Goal: Task Accomplishment & Management: Use online tool/utility

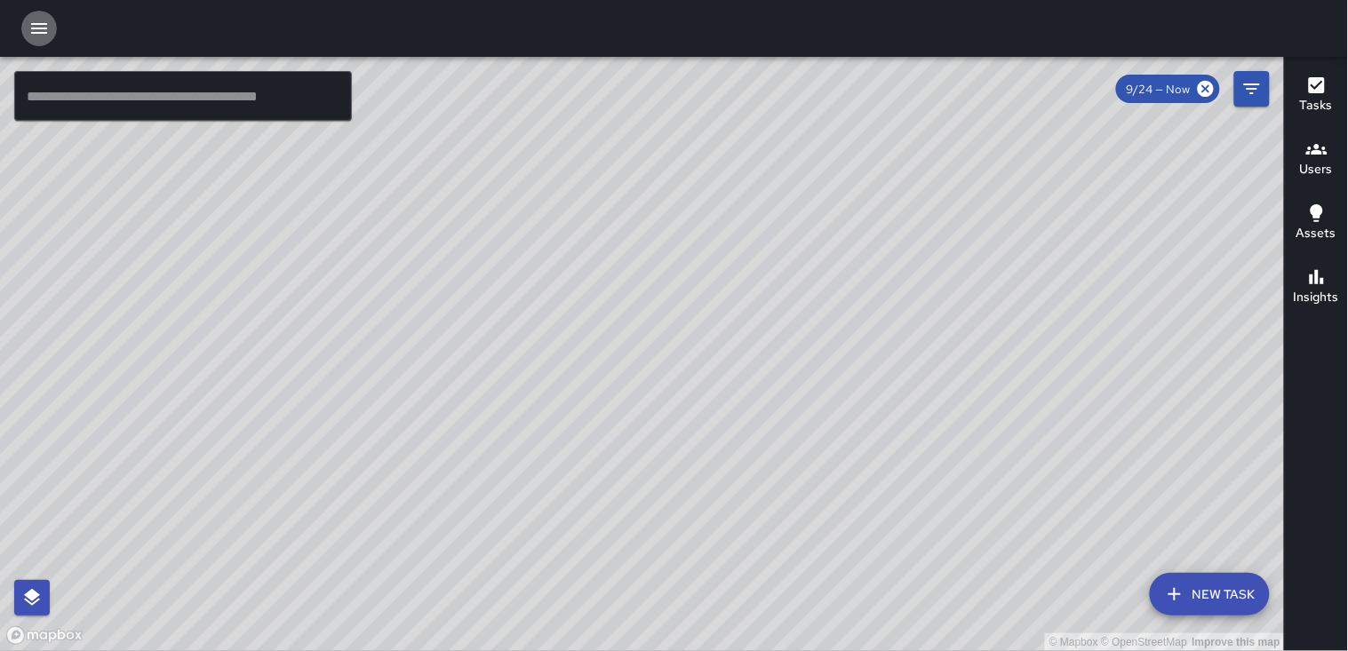
click at [49, 34] on icon "button" at bounding box center [38, 28] width 21 height 21
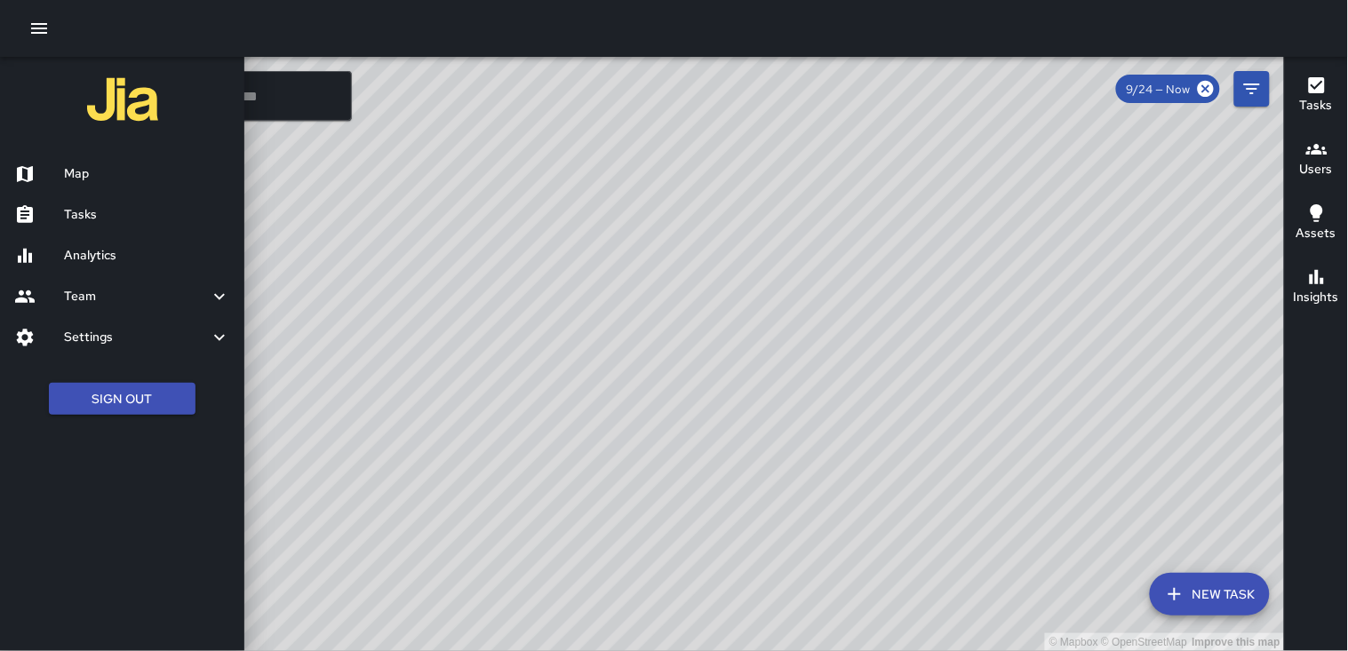
click at [36, 20] on icon "button" at bounding box center [38, 28] width 21 height 21
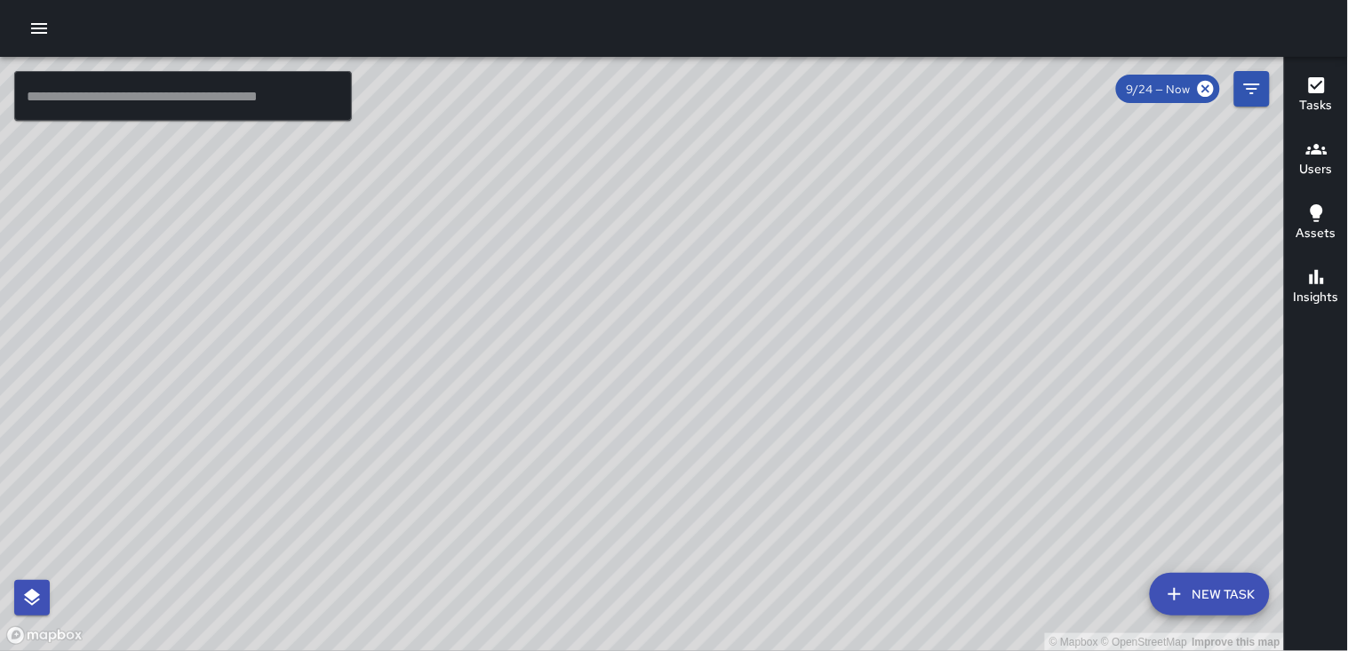
click at [39, 28] on icon "button" at bounding box center [39, 28] width 16 height 11
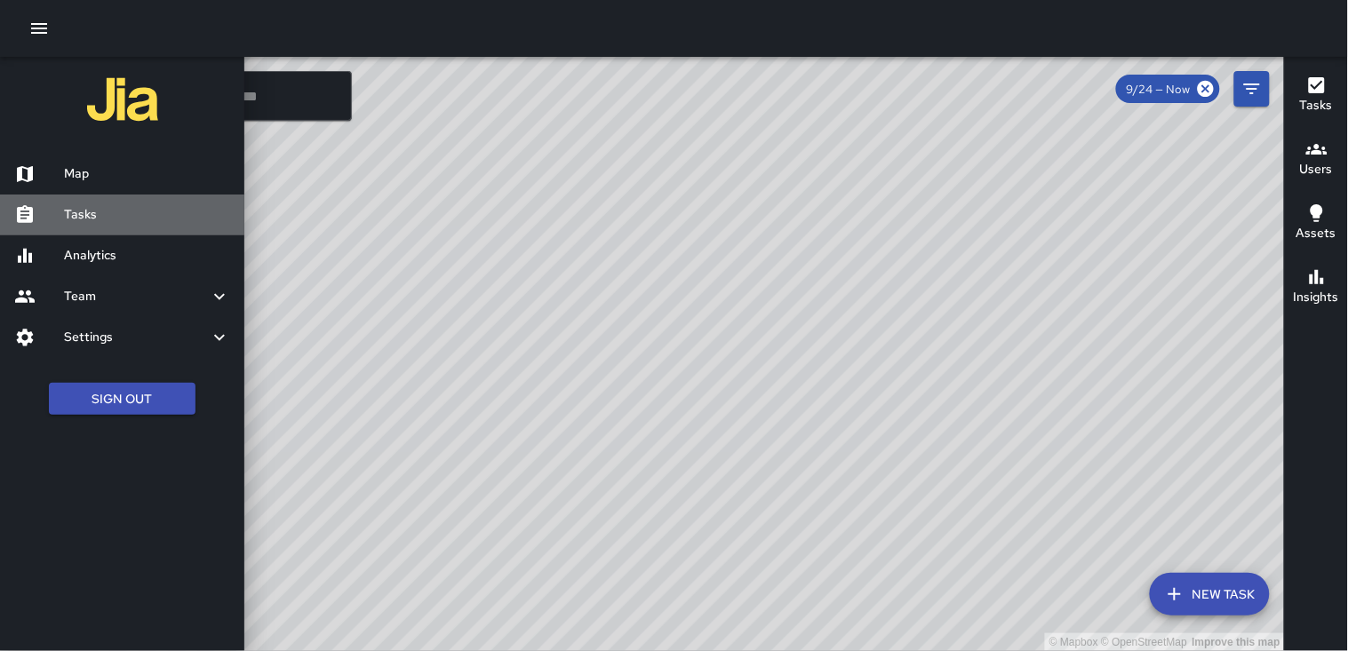
click at [100, 224] on h6 "Tasks" at bounding box center [147, 215] width 166 height 20
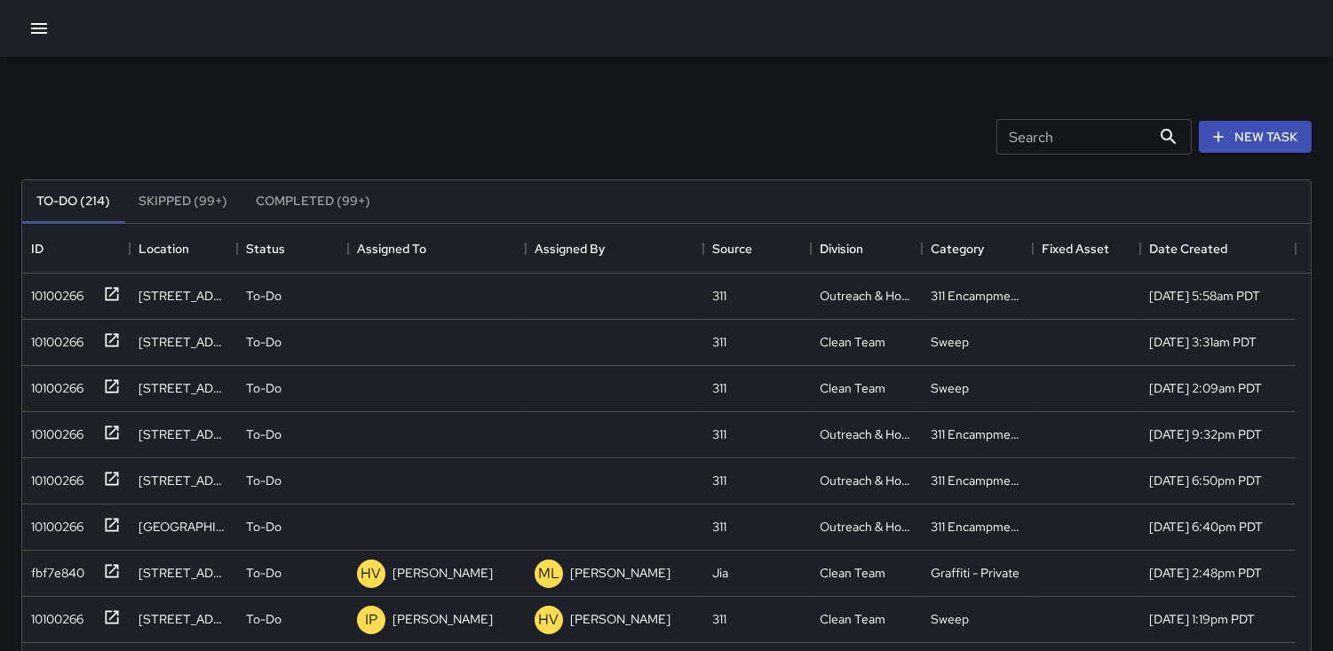
scroll to position [737, 1274]
click at [76, 290] on div "10100266" at bounding box center [54, 292] width 60 height 25
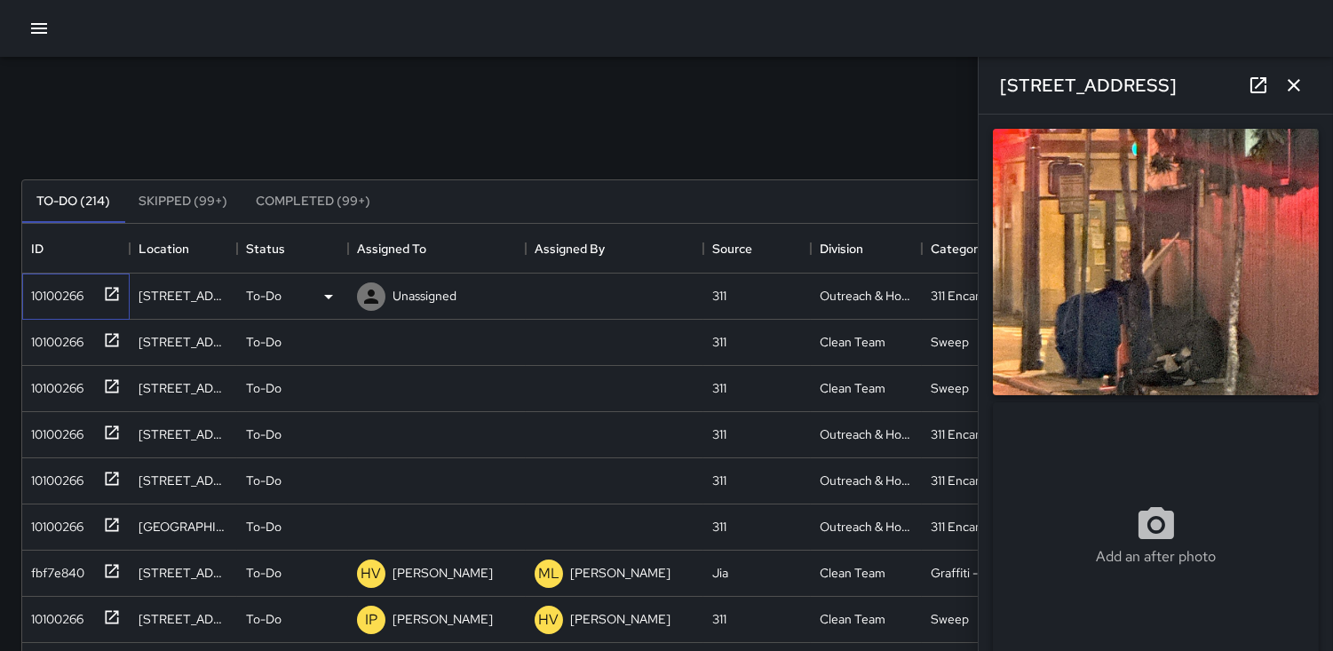
type input "**********"
click at [369, 296] on icon at bounding box center [371, 296] width 21 height 21
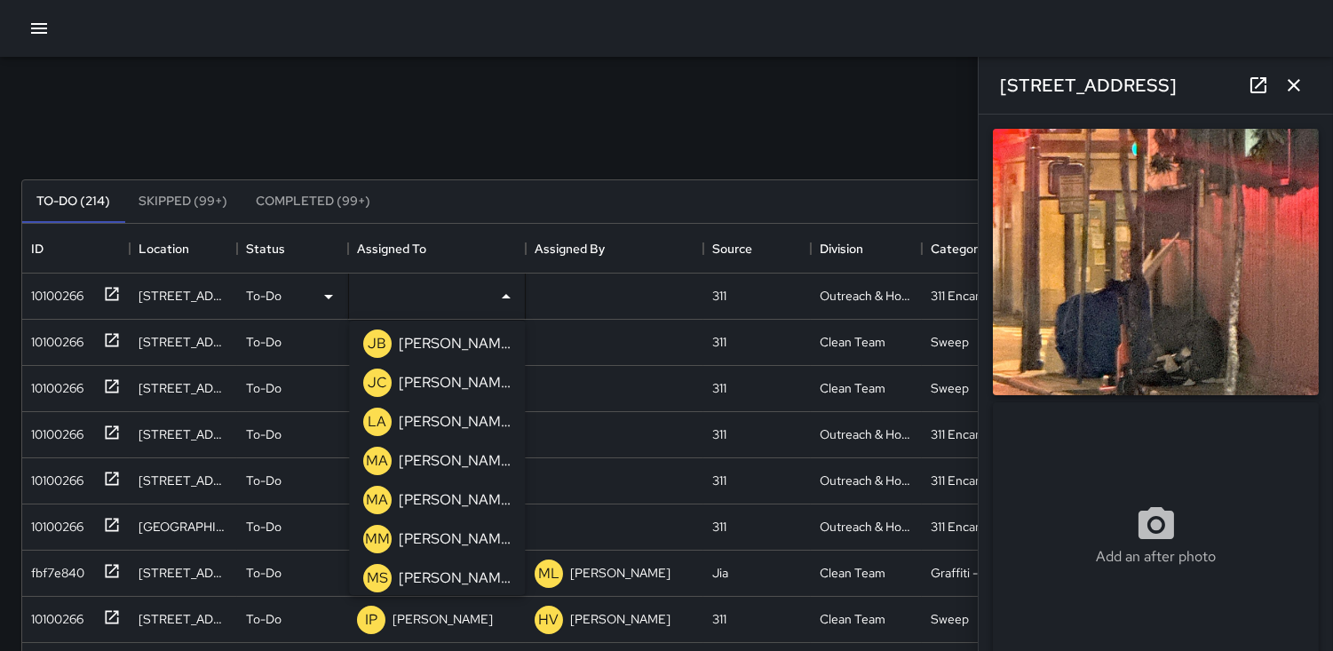
scroll to position [493, 0]
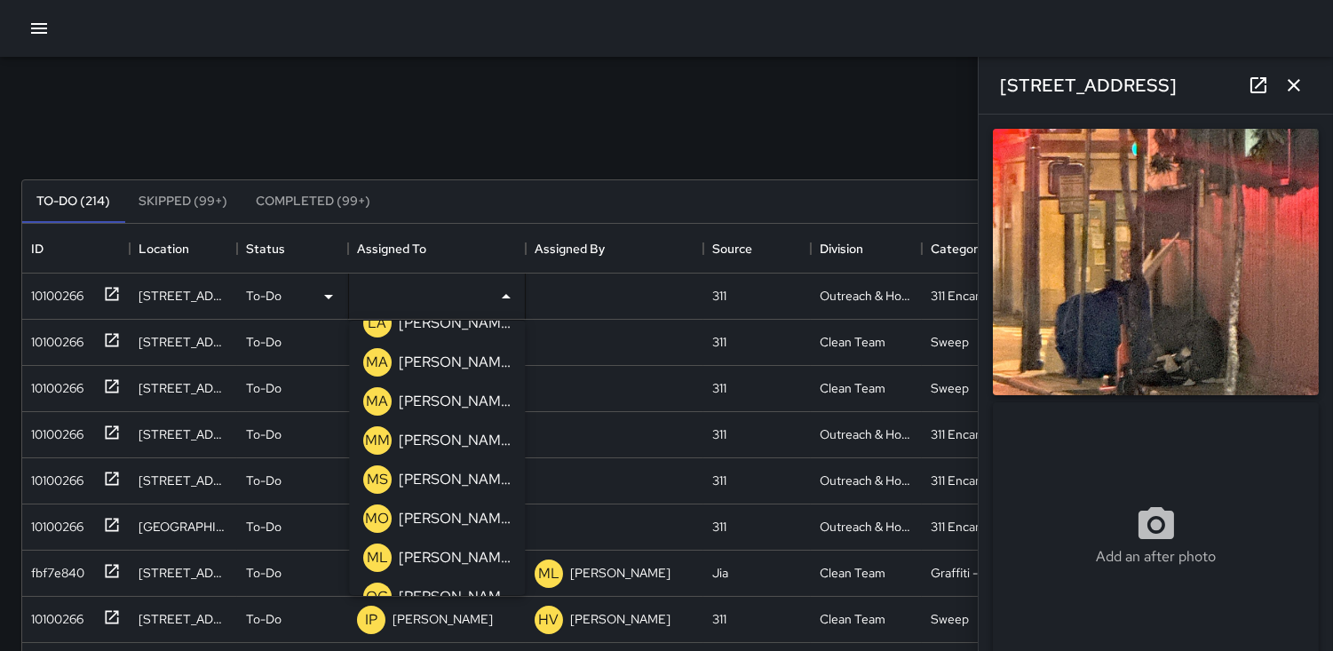
click at [376, 554] on p "ML" at bounding box center [377, 557] width 21 height 21
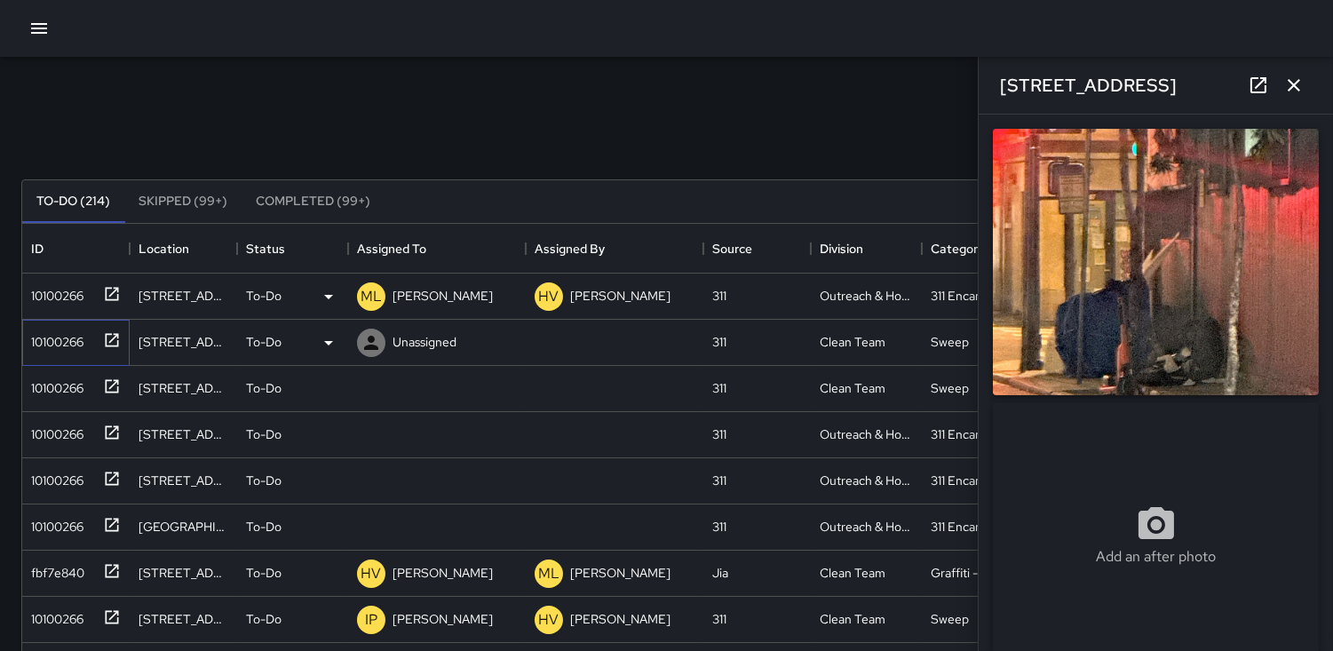
click at [52, 346] on div "10100266" at bounding box center [54, 338] width 60 height 25
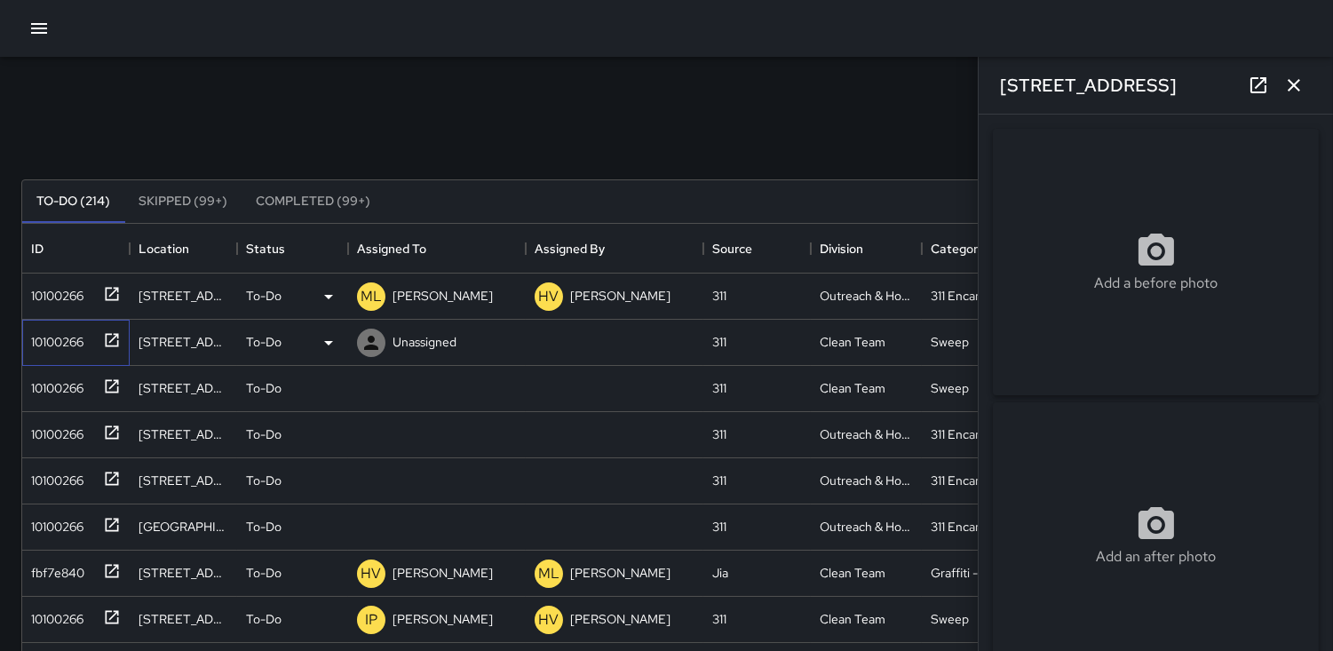
type input "**********"
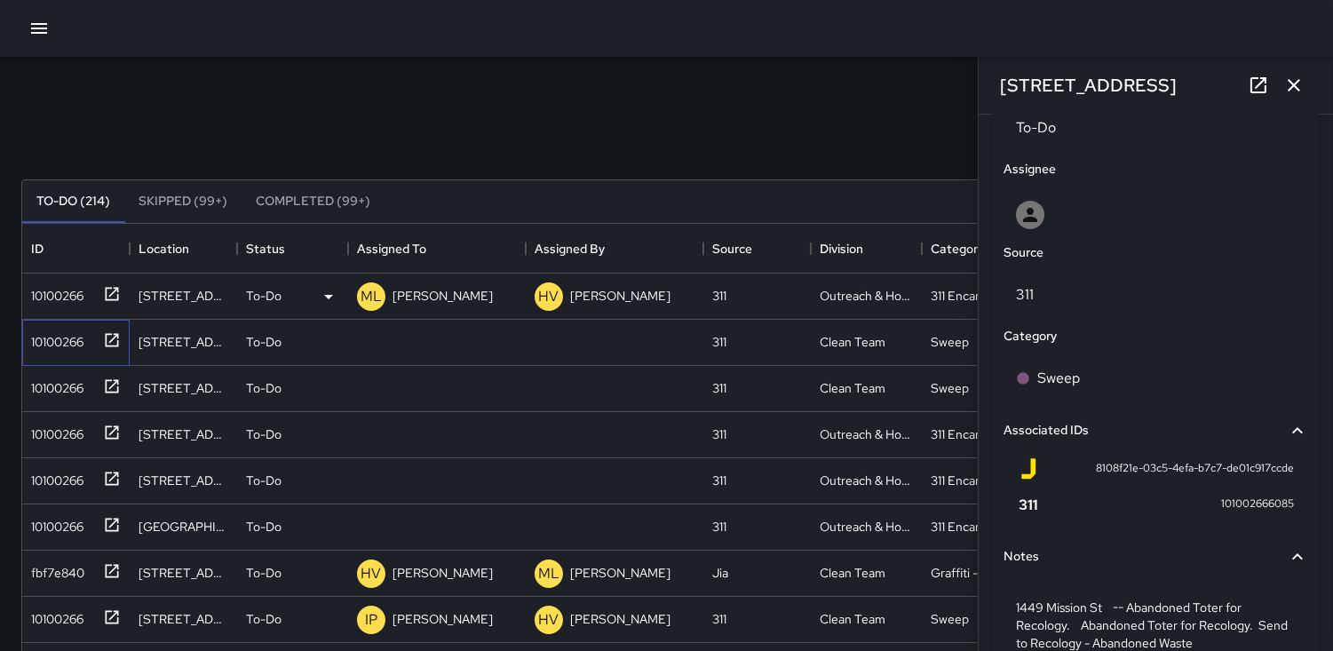
scroll to position [980, 0]
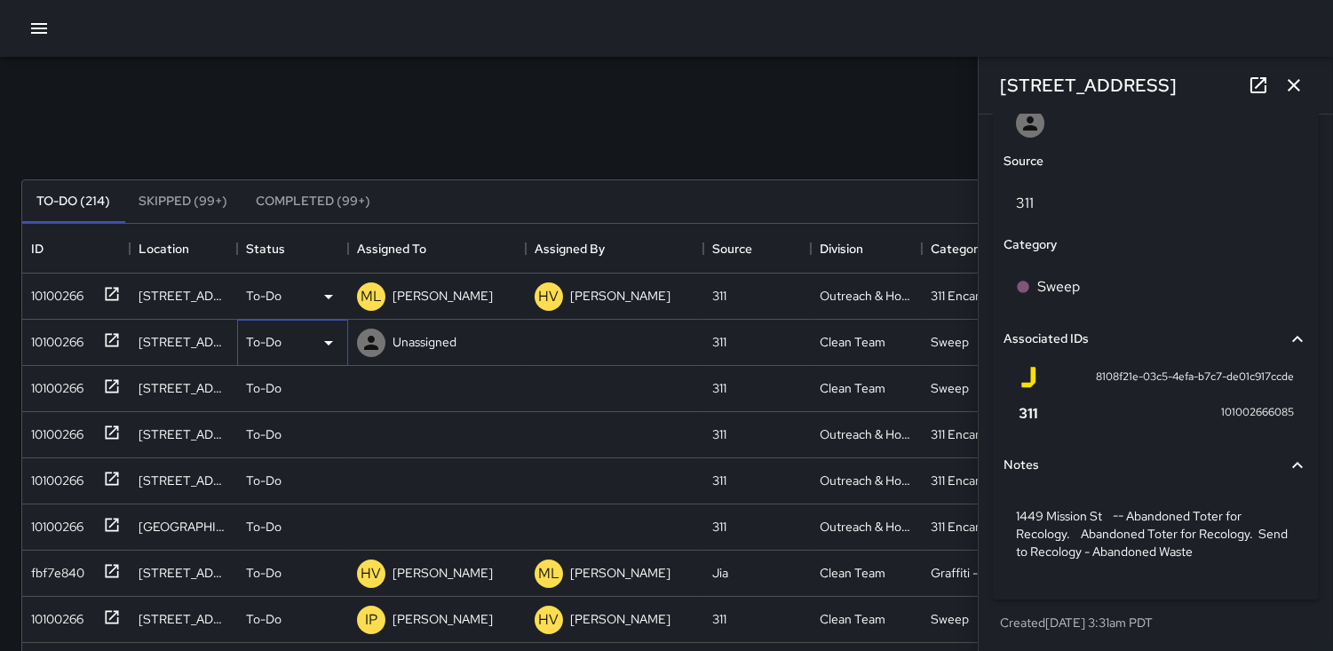
click at [324, 342] on icon at bounding box center [328, 342] width 21 height 21
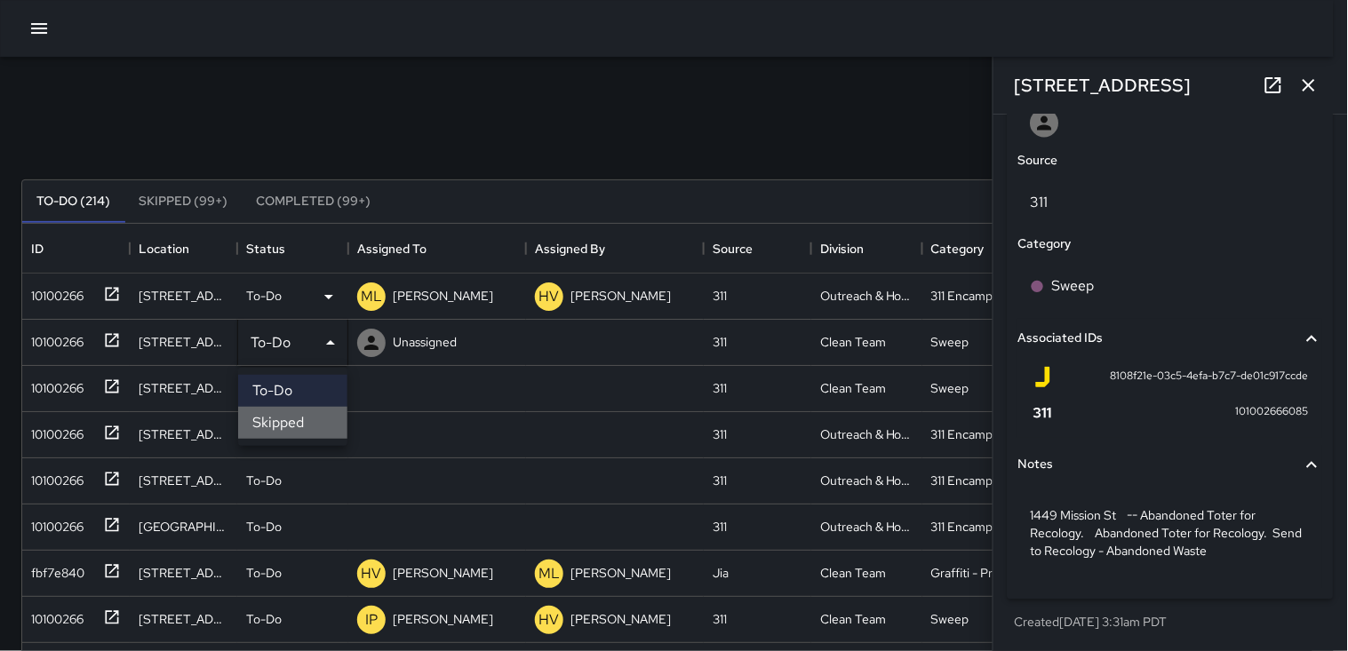
click at [282, 420] on li "Skipped" at bounding box center [292, 423] width 109 height 32
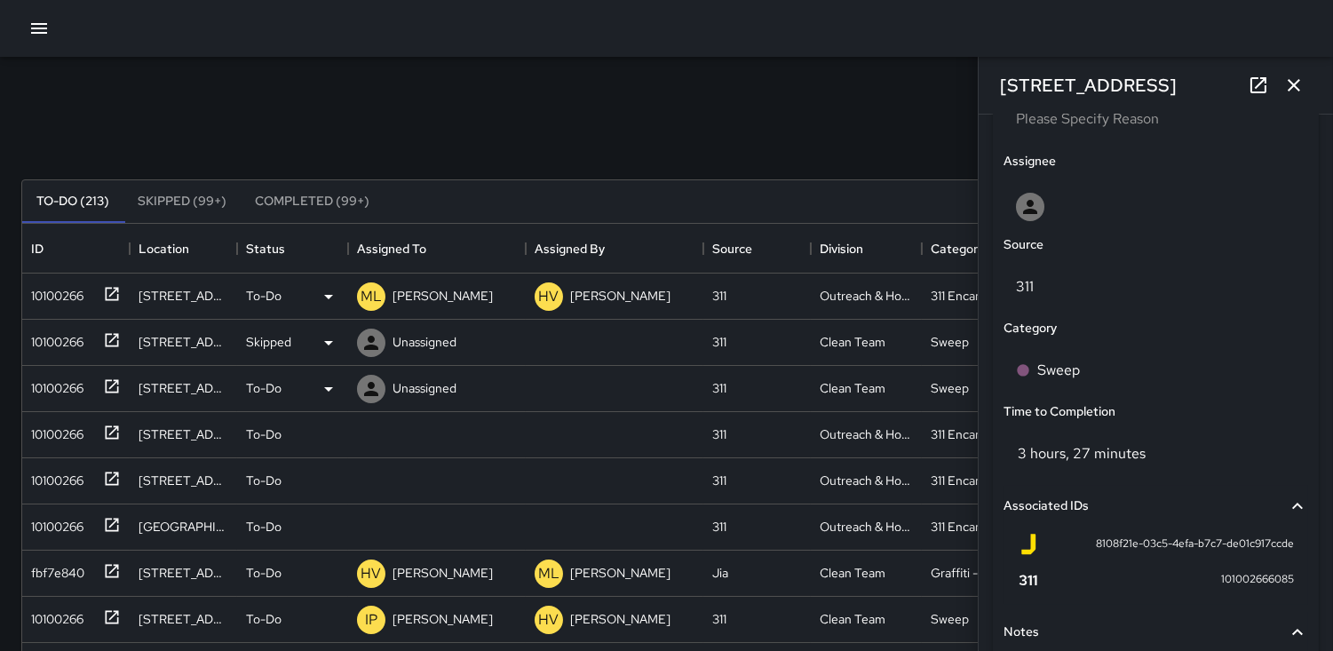
scroll to position [1063, 0]
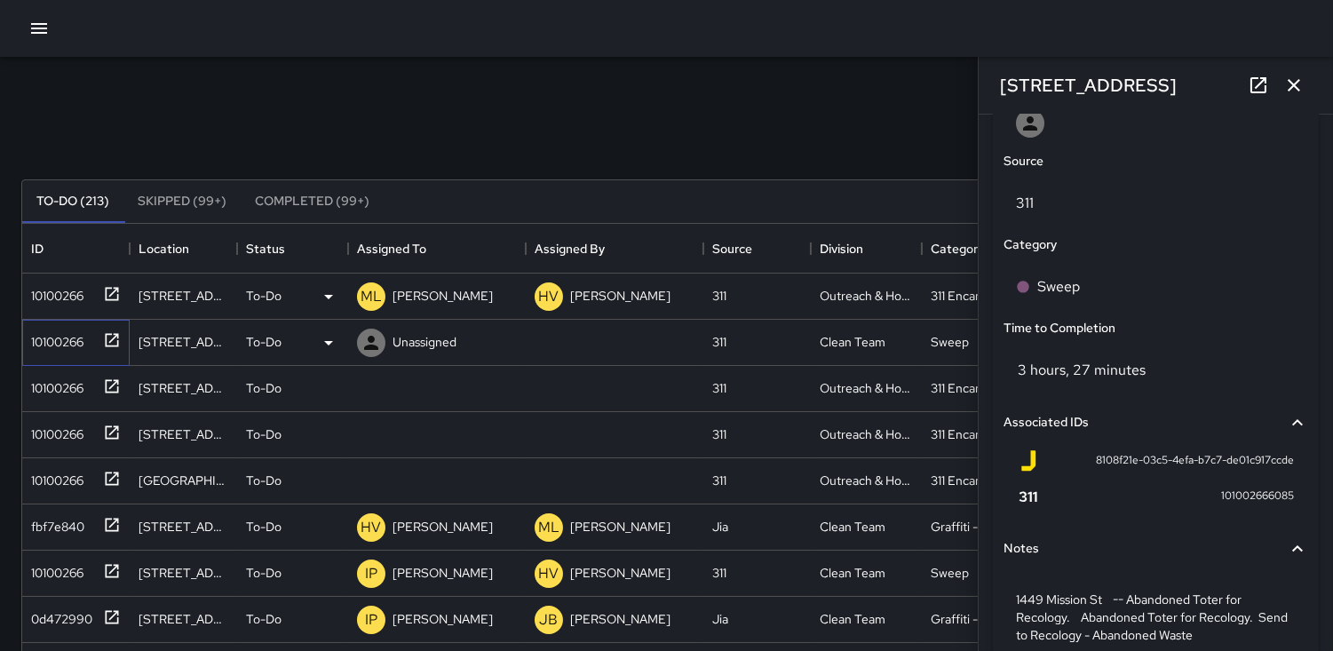
click at [60, 345] on div "10100266" at bounding box center [54, 338] width 60 height 25
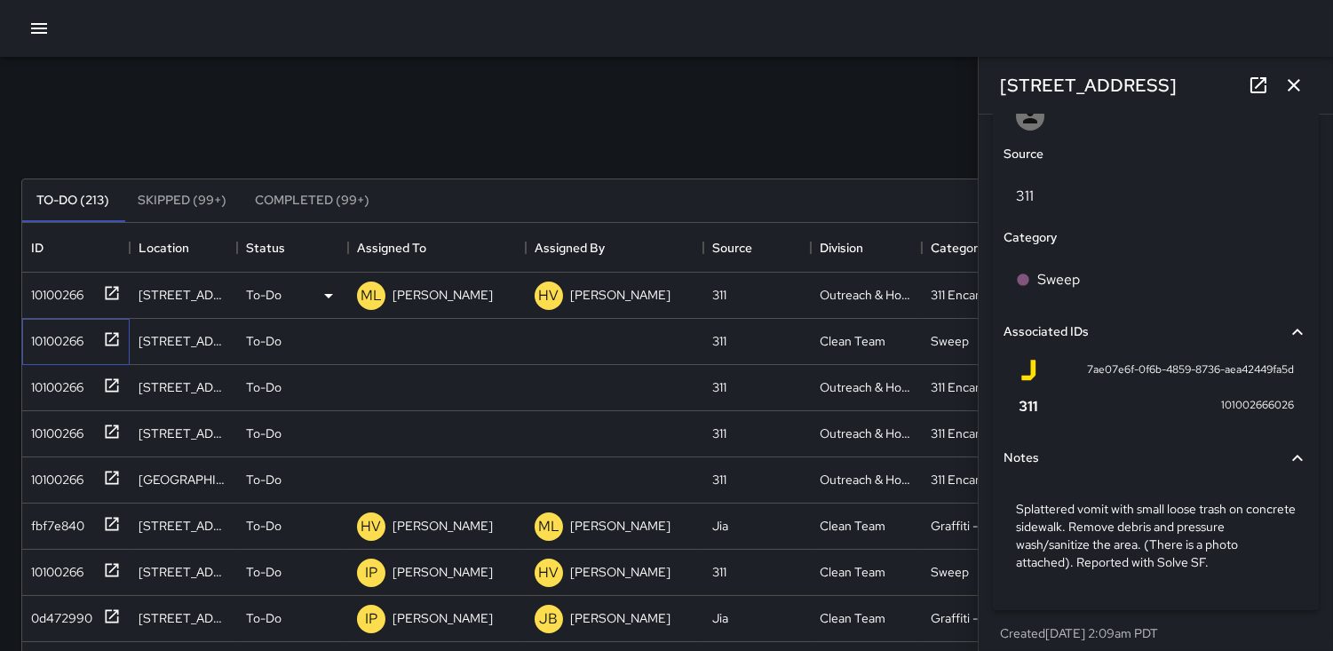
scroll to position [0, 0]
drag, startPoint x: 33, startPoint y: 377, endPoint x: 43, endPoint y: 378, distance: 9.9
click at [39, 378] on div "10100266" at bounding box center [54, 384] width 60 height 25
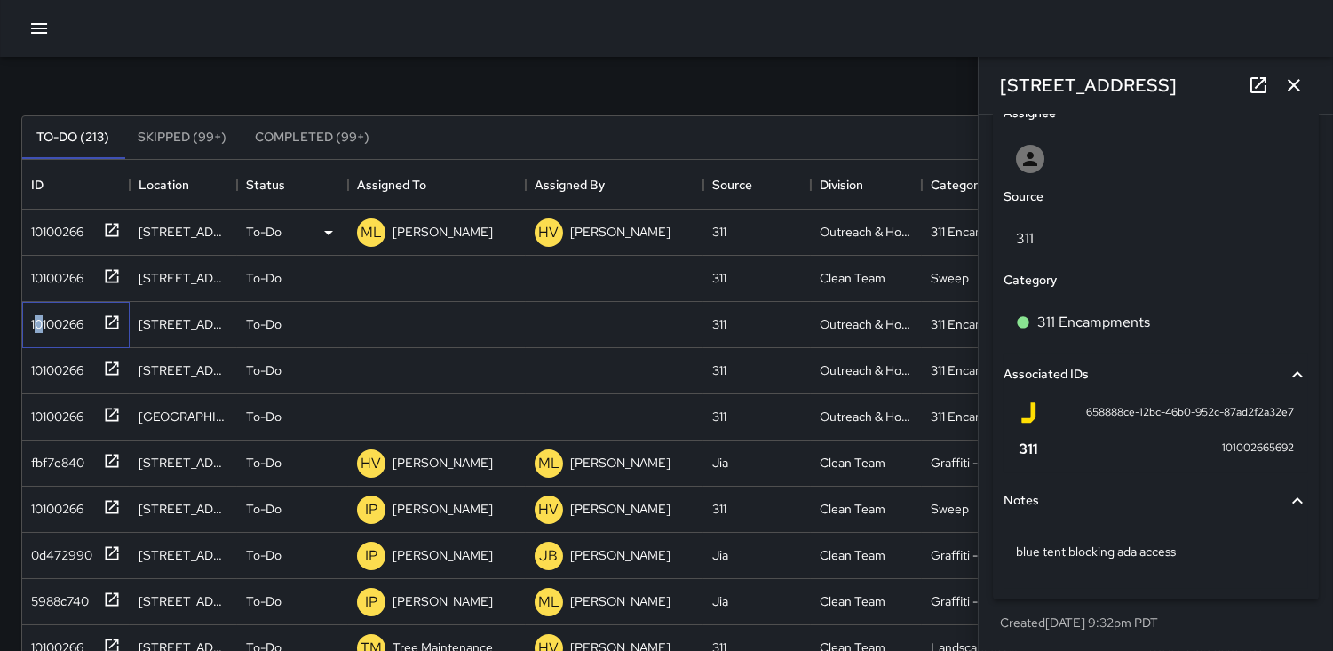
scroll to position [99, 0]
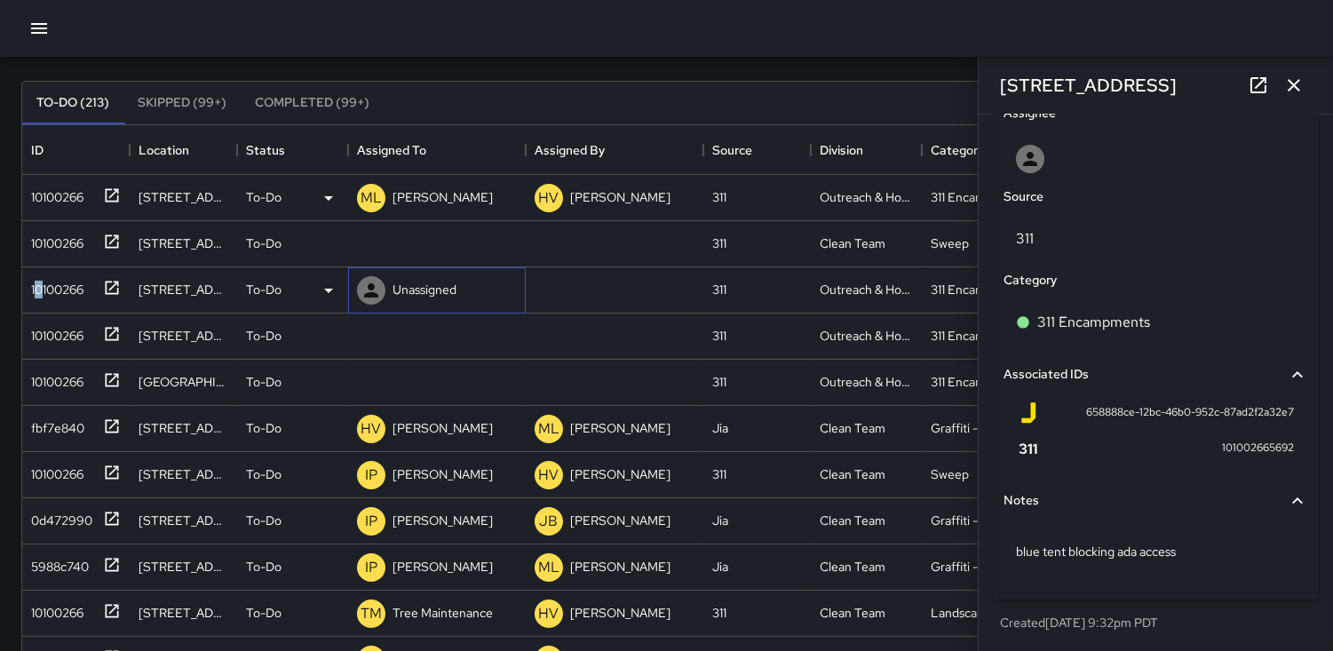
click at [375, 293] on icon at bounding box center [371, 290] width 14 height 14
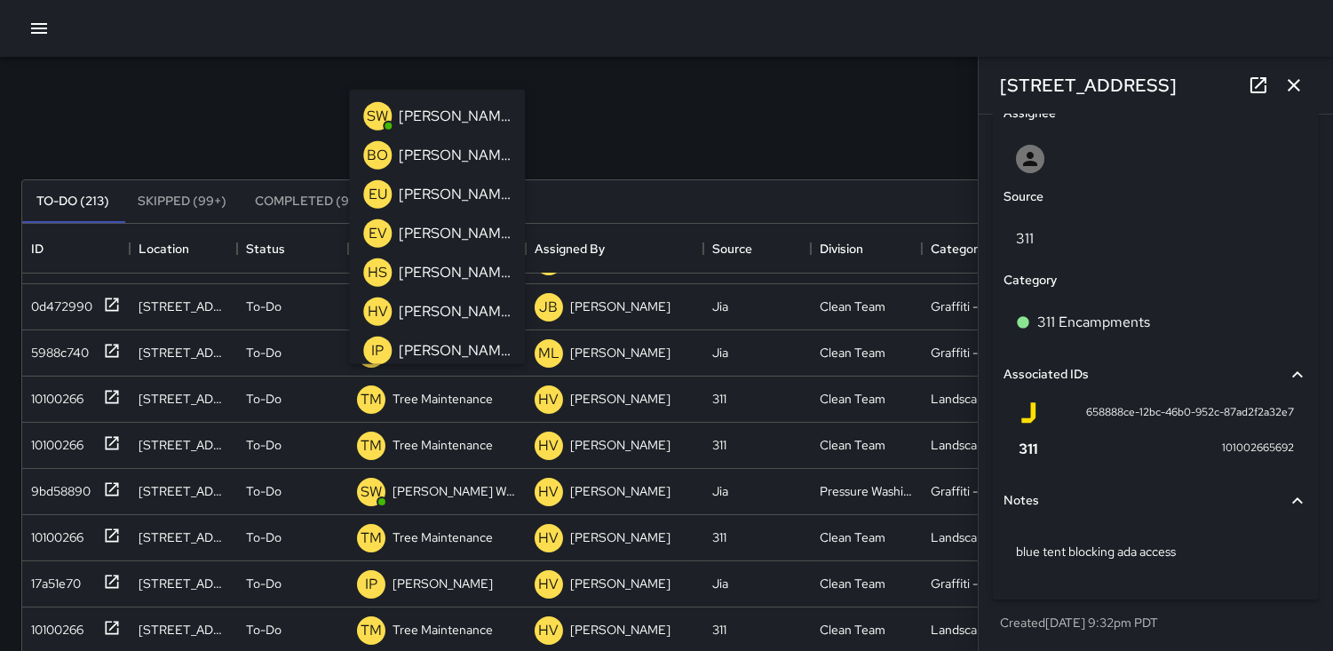
scroll to position [0, 0]
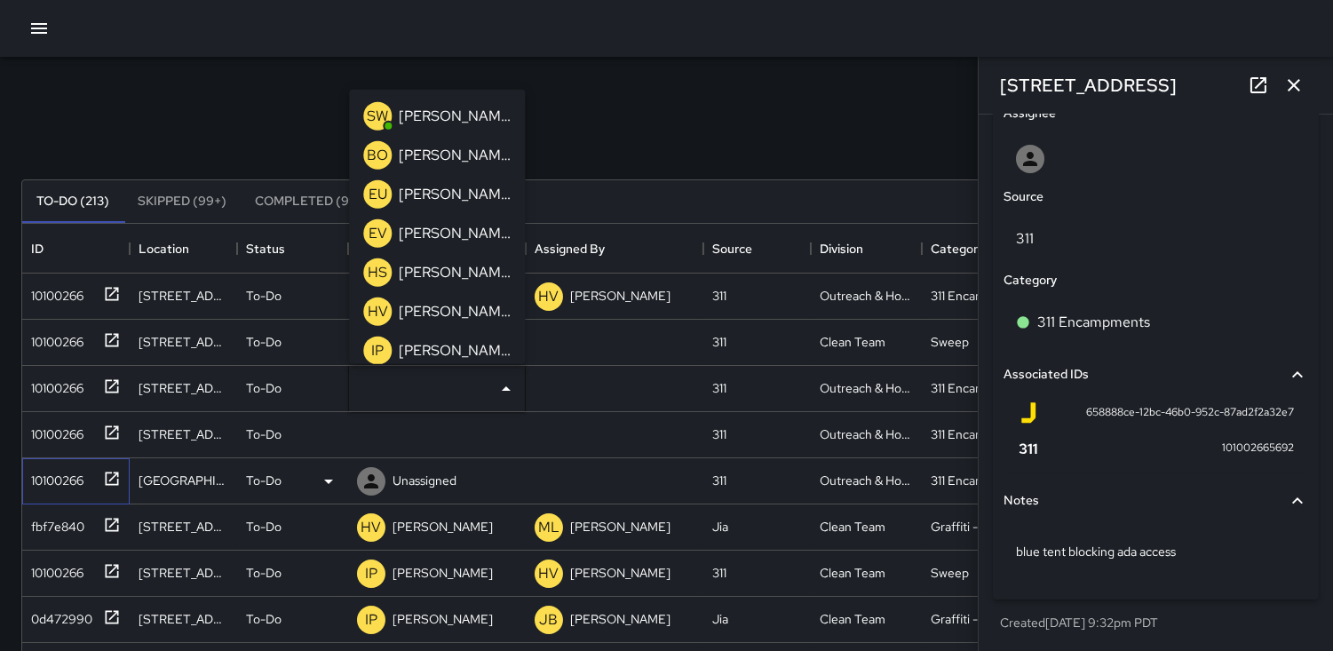
click at [56, 468] on div "10100266" at bounding box center [54, 477] width 60 height 25
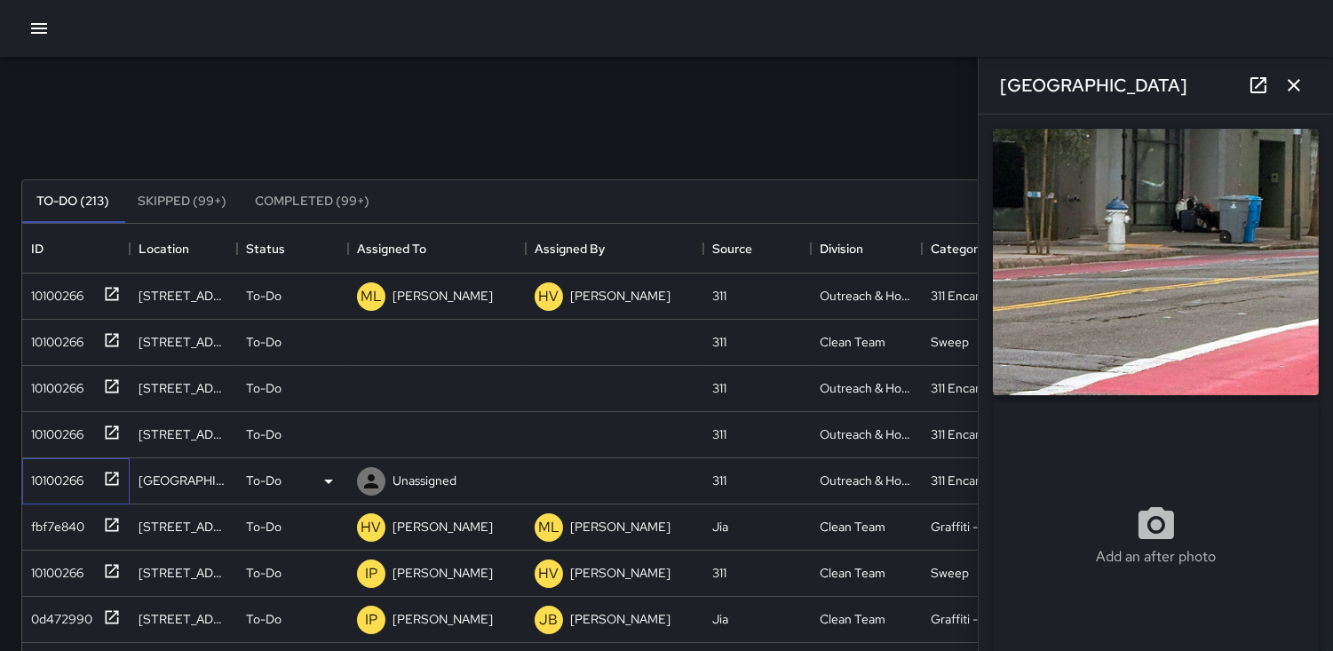
type input "**********"
click at [369, 475] on icon at bounding box center [371, 481] width 14 height 14
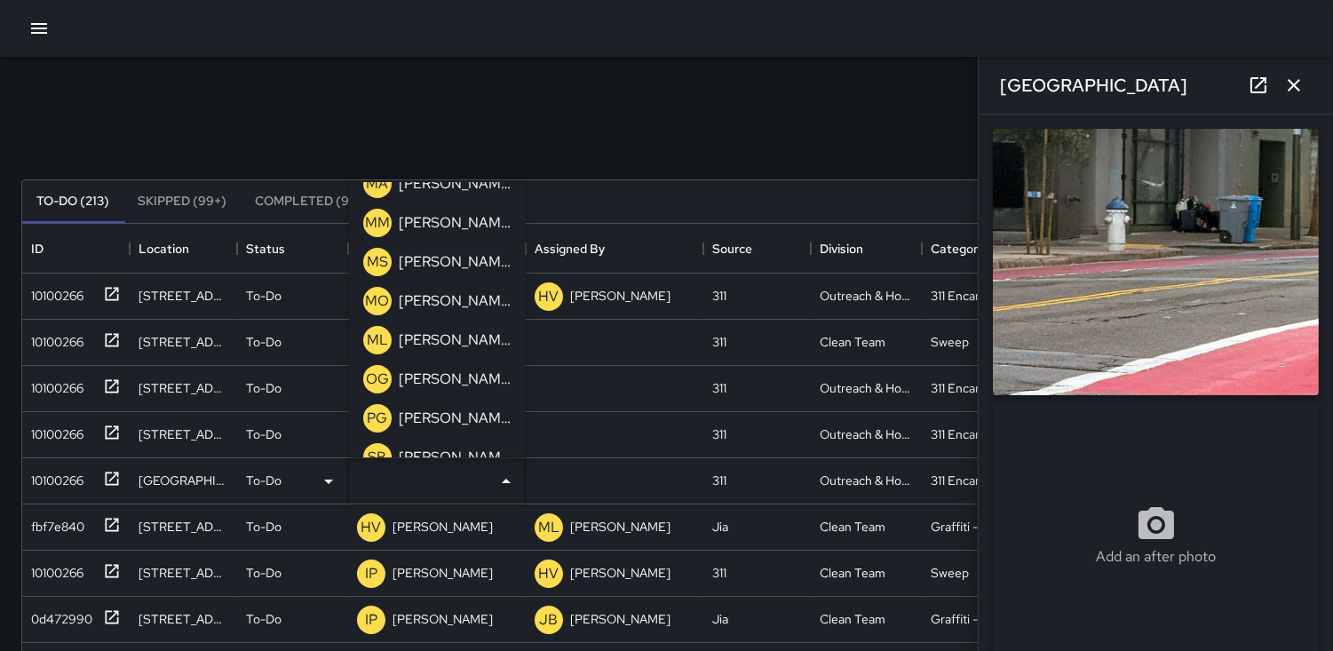
scroll to position [592, 0]
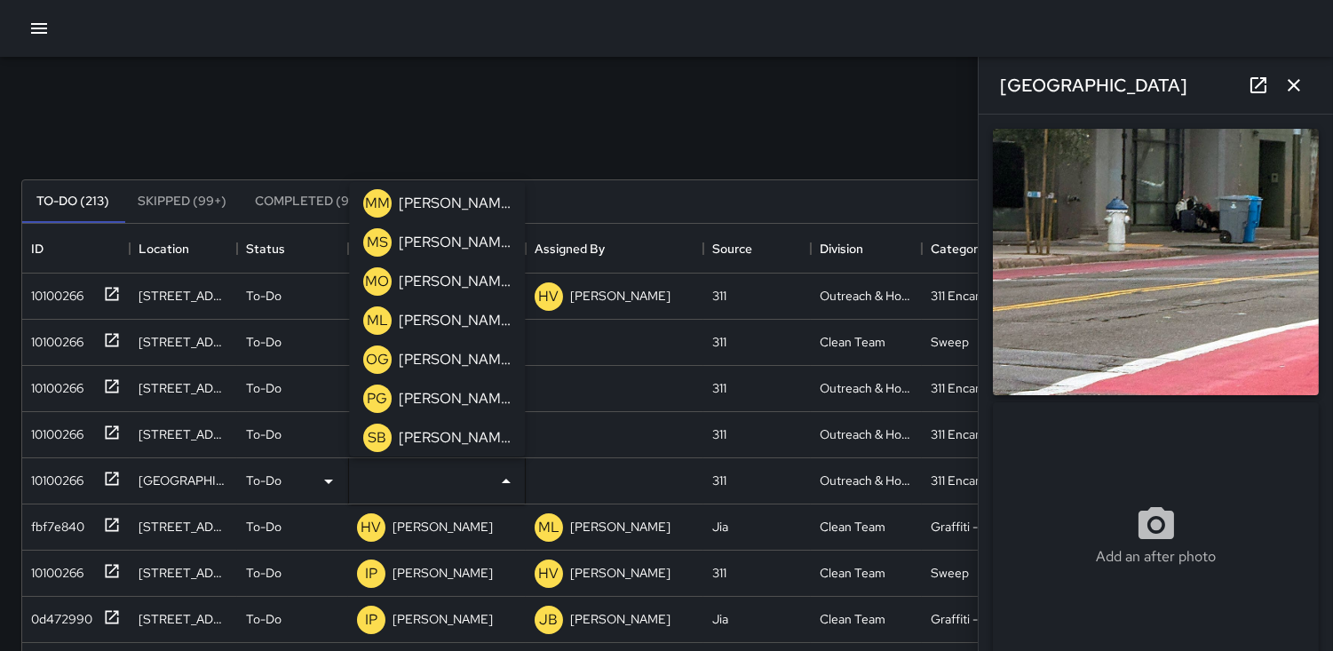
click at [374, 320] on p "ML" at bounding box center [377, 320] width 21 height 21
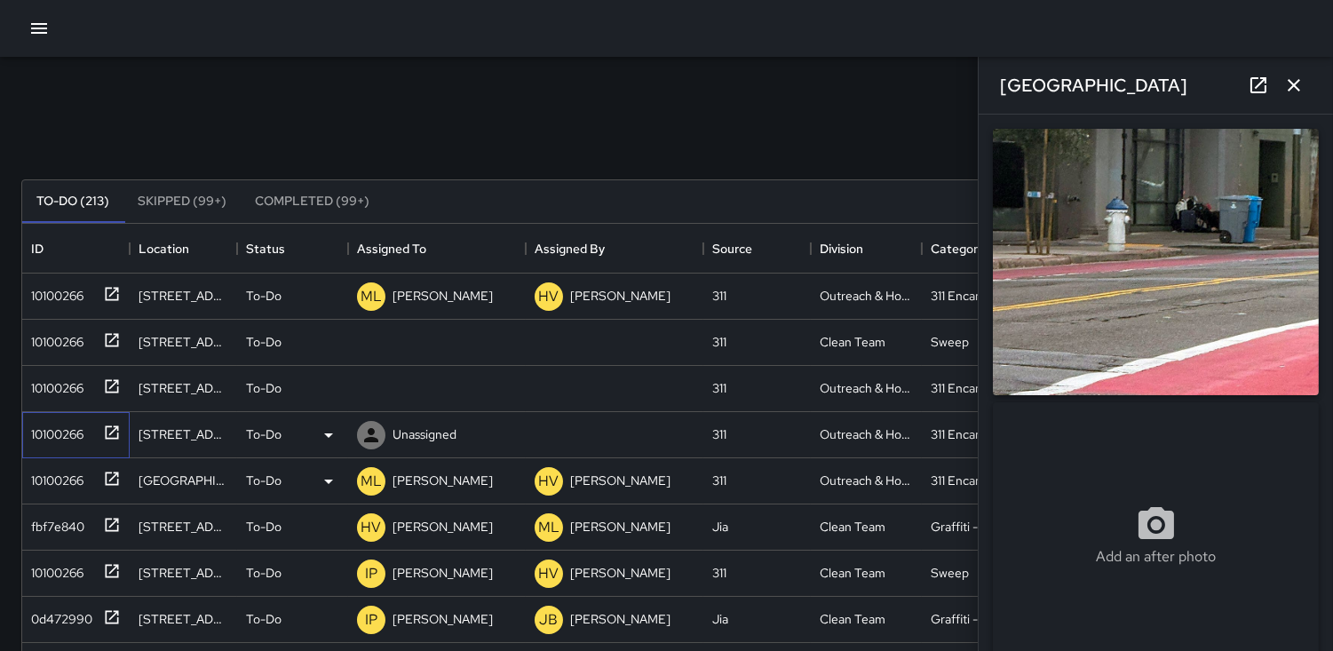
click at [46, 425] on div "10100266" at bounding box center [54, 430] width 60 height 25
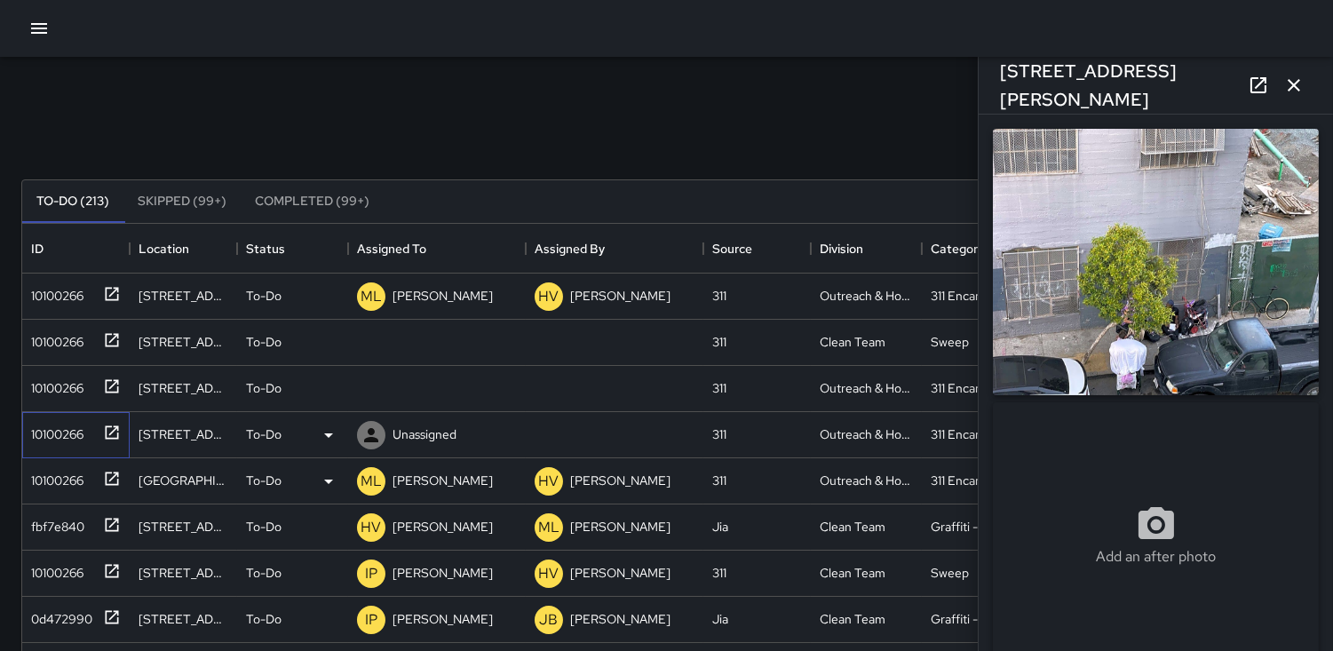
type input "**********"
click at [370, 433] on icon at bounding box center [371, 435] width 14 height 14
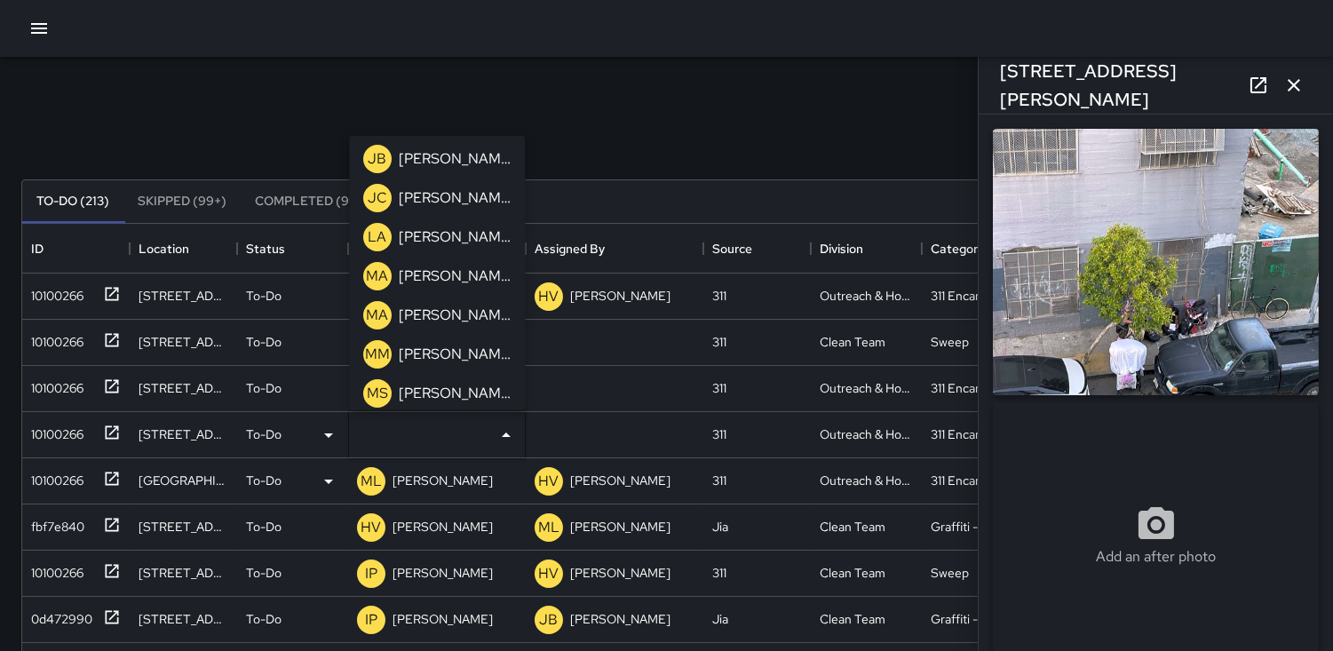
scroll to position [493, 0]
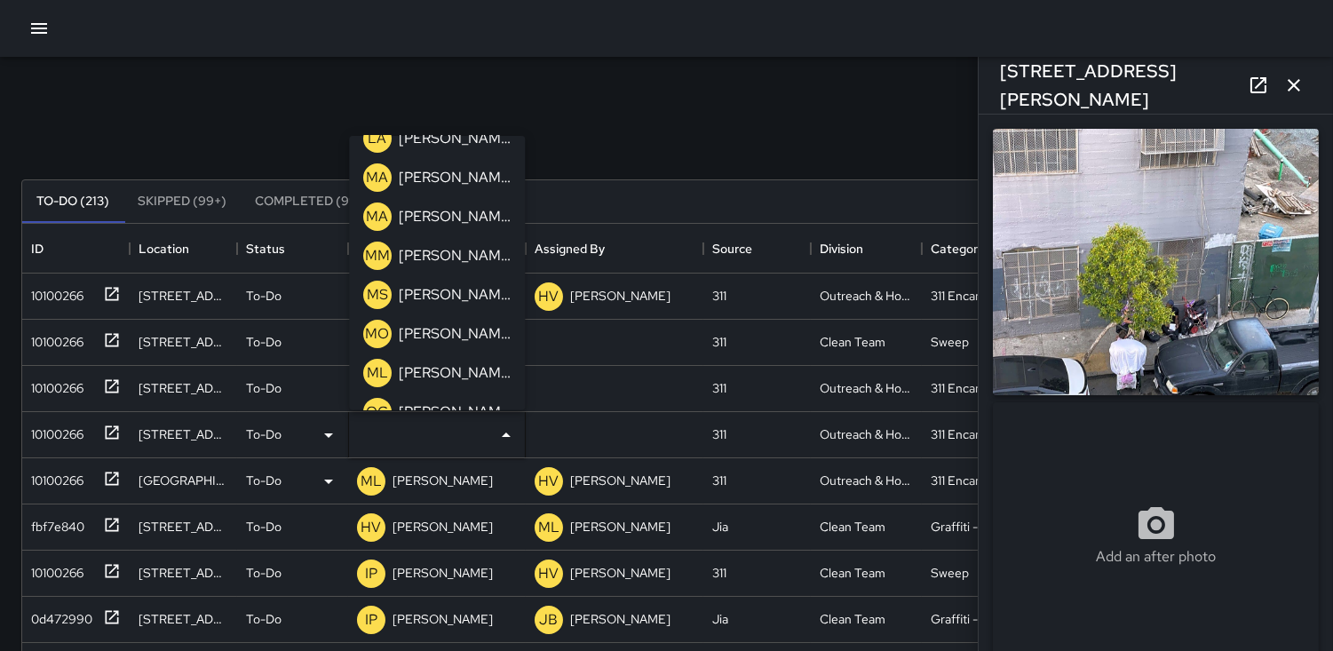
click at [370, 374] on p "ML" at bounding box center [377, 372] width 21 height 21
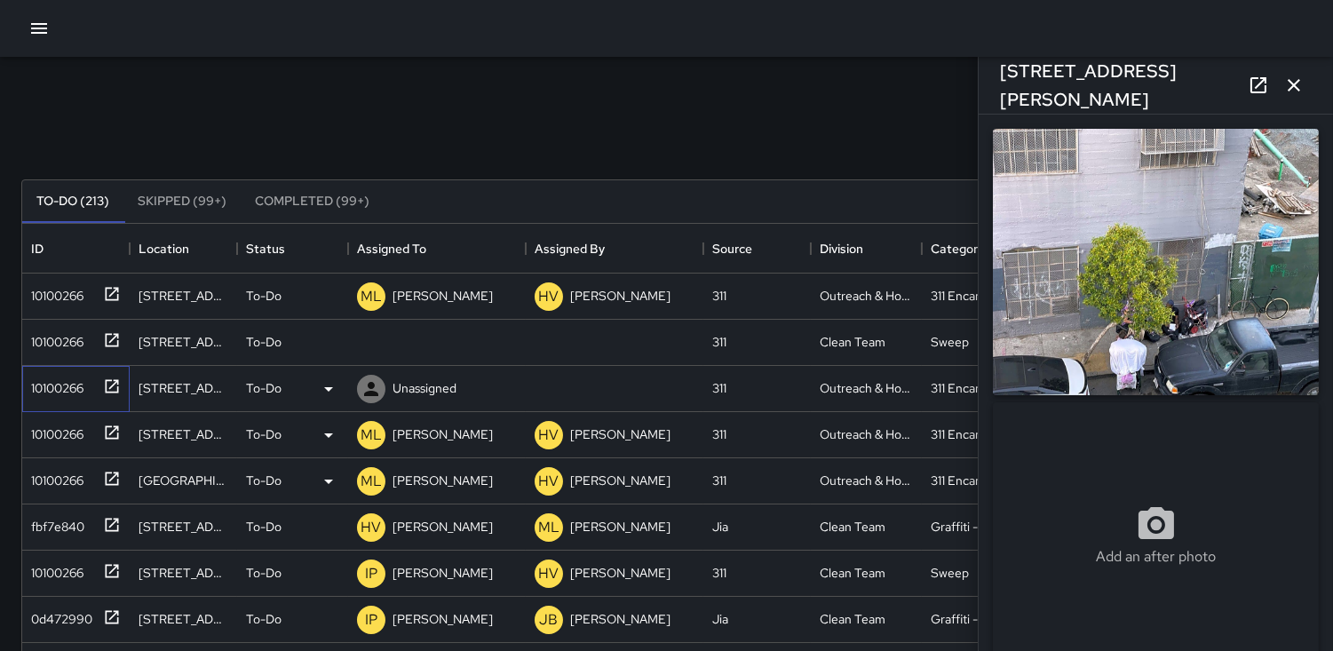
click at [60, 383] on div "10100266" at bounding box center [54, 384] width 60 height 25
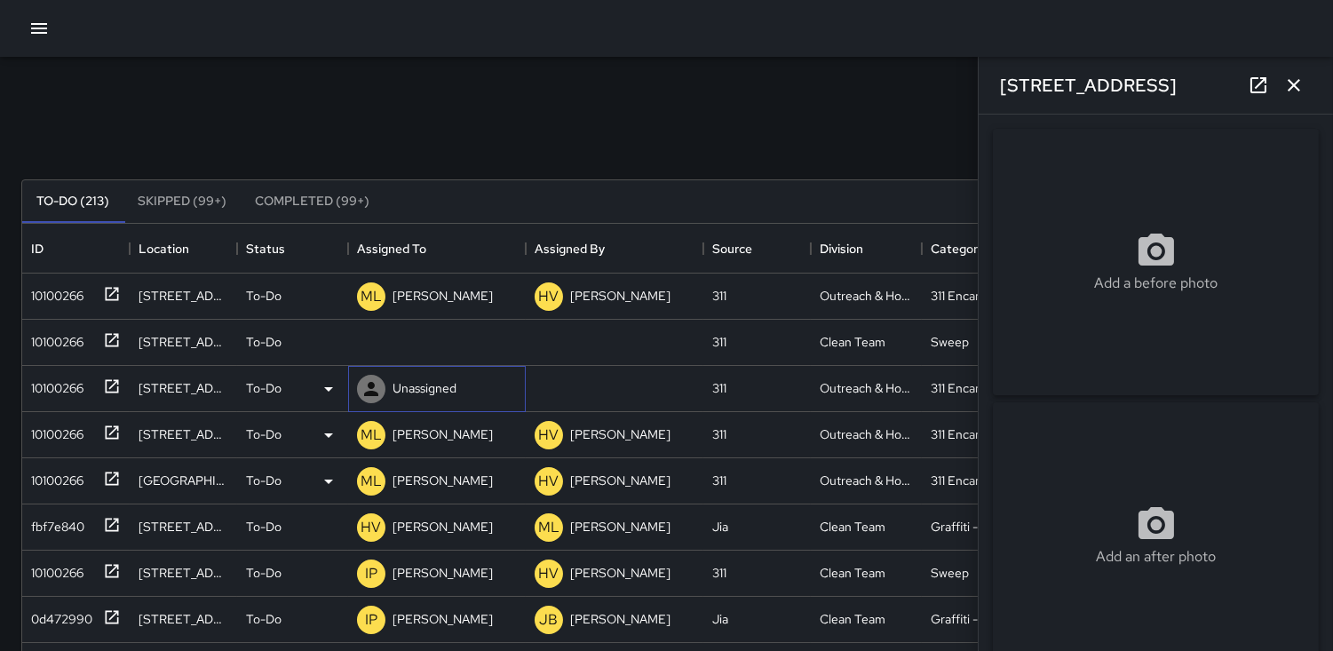
click at [368, 386] on icon at bounding box center [371, 388] width 21 height 21
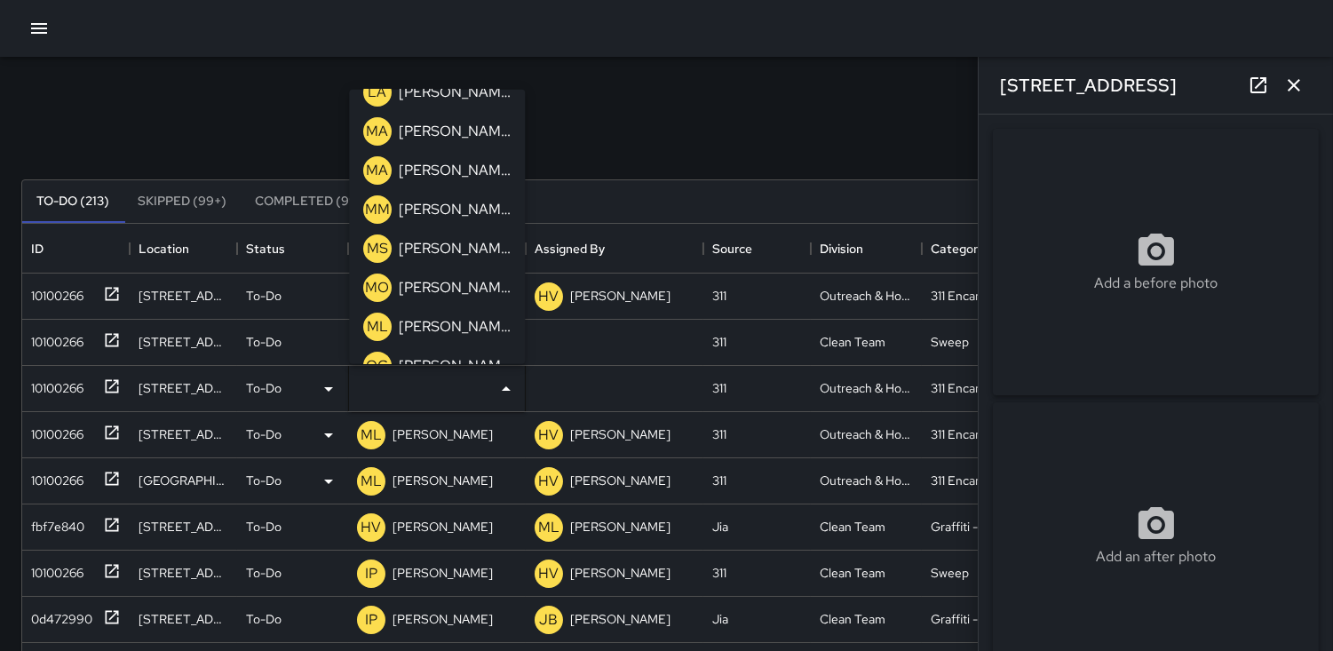
scroll to position [592, 0]
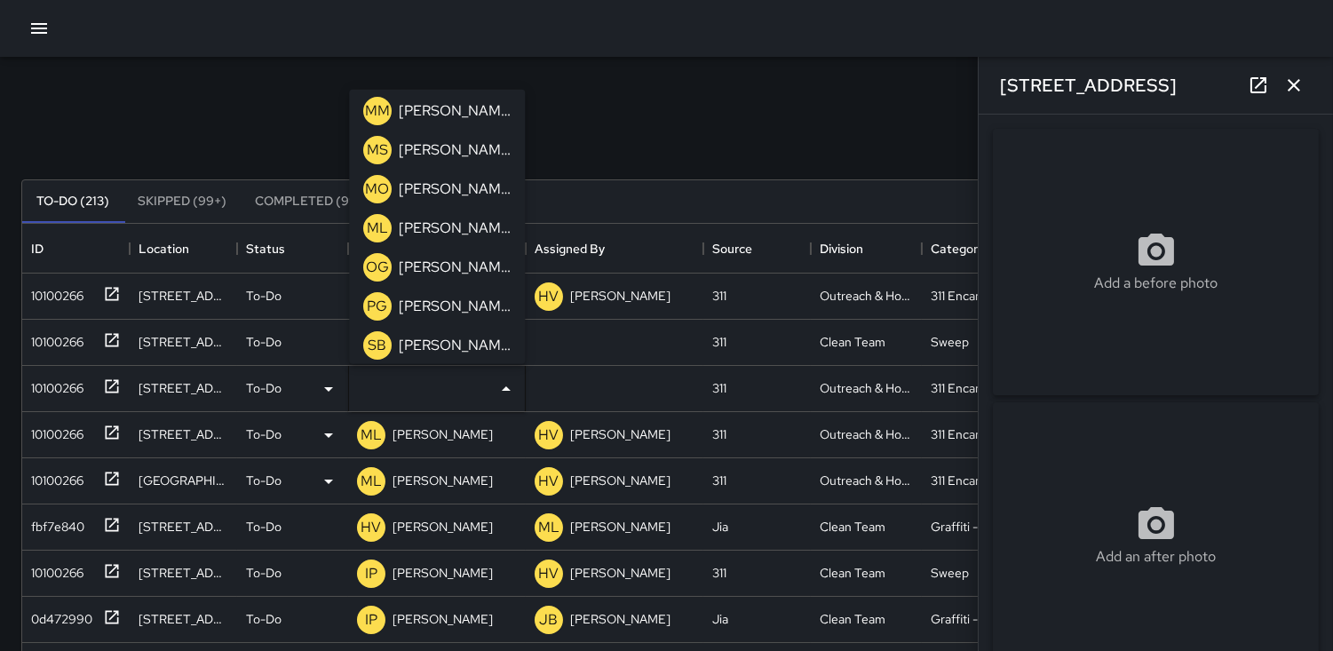
click at [378, 223] on p "ML" at bounding box center [377, 227] width 21 height 21
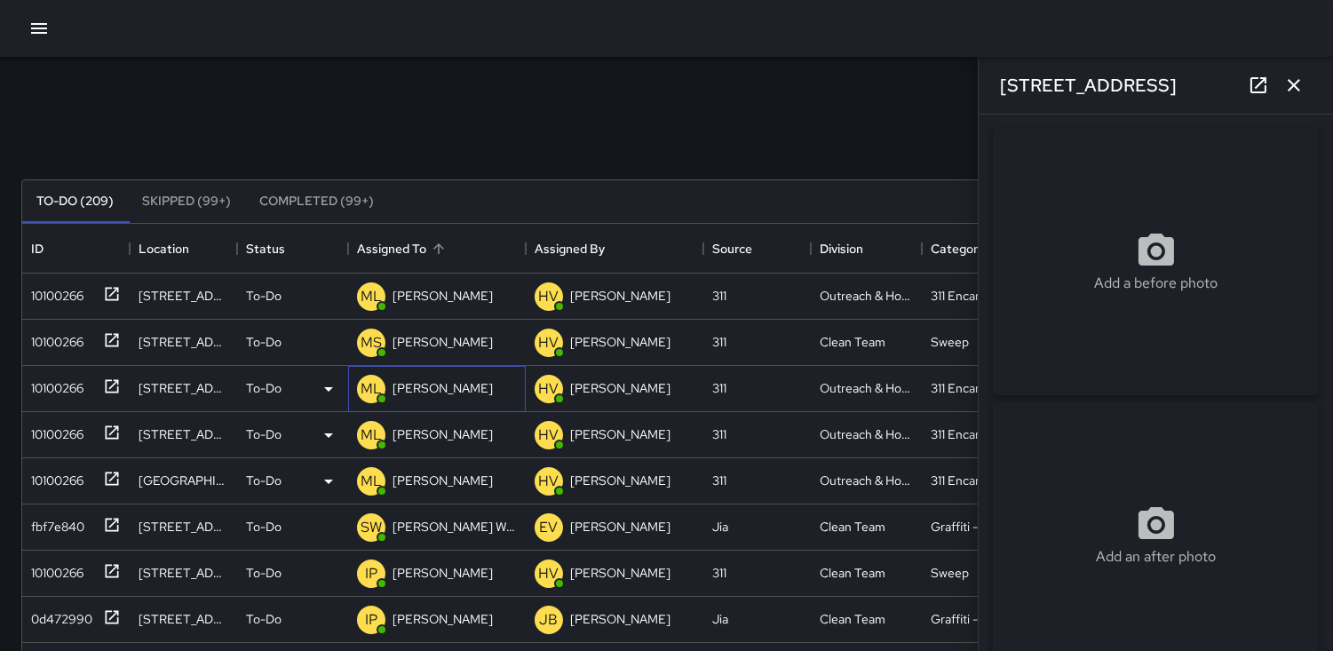
type input "**********"
